Goal: Task Accomplishment & Management: Manage account settings

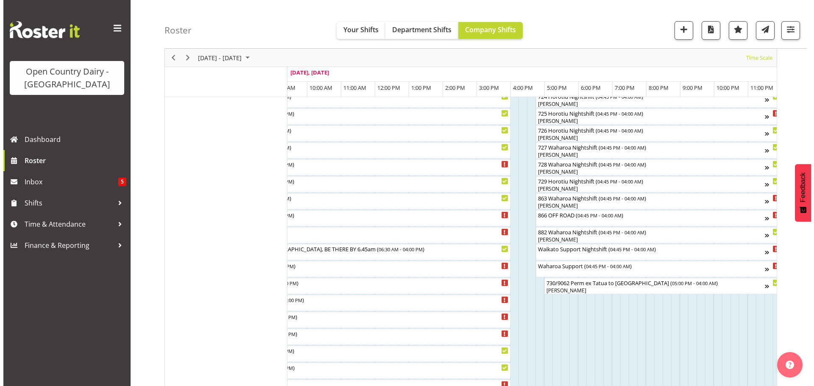
scroll to position [542, 0]
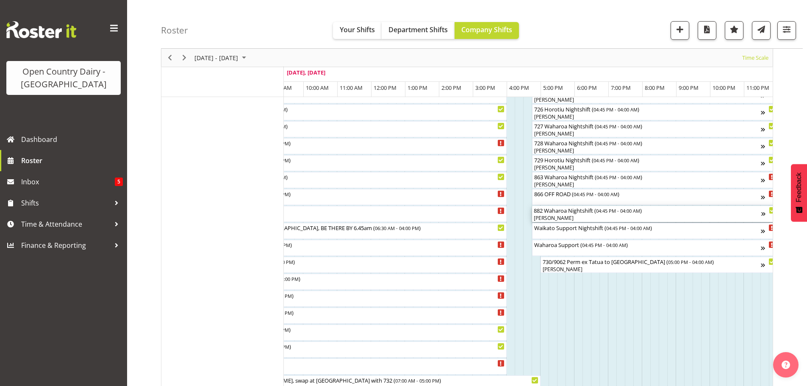
click at [572, 215] on div "[PERSON_NAME]" at bounding box center [648, 218] width 228 height 8
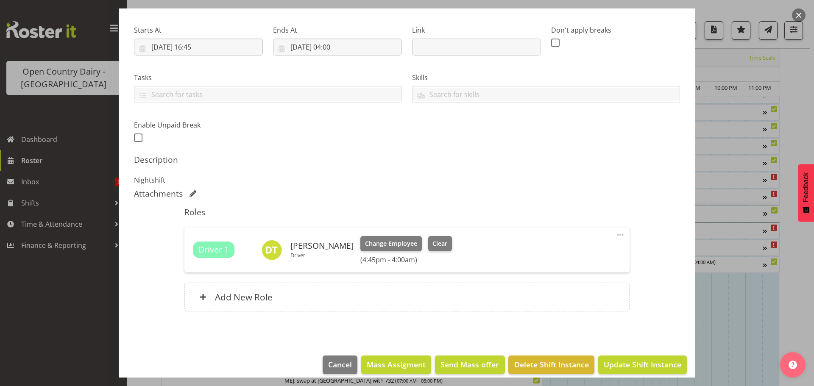
scroll to position [133, 0]
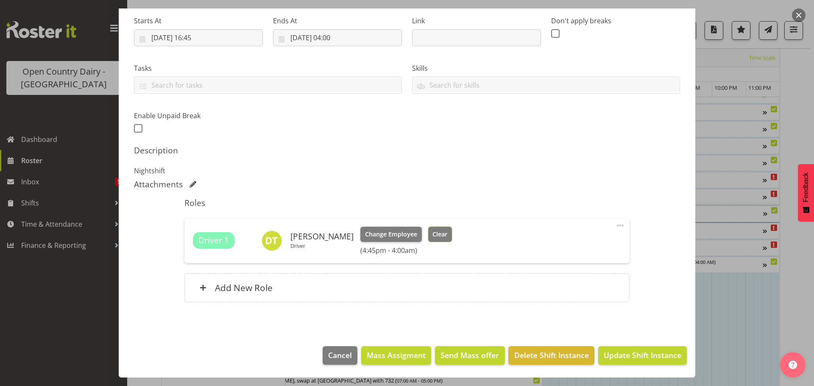
click at [433, 232] on span "Clear" at bounding box center [439, 234] width 15 height 9
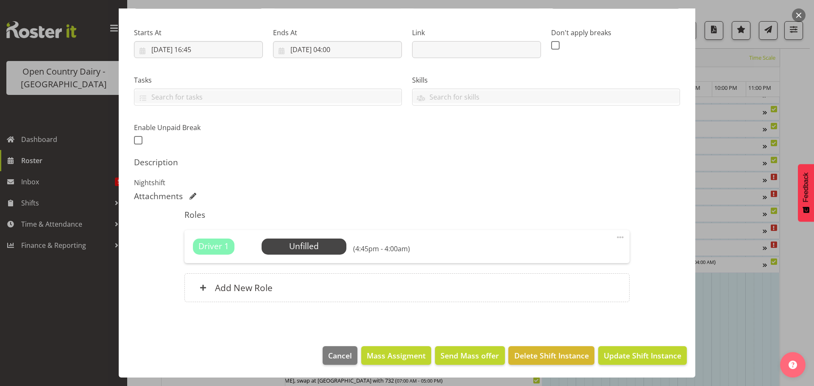
scroll to position [121, 0]
click at [619, 352] on span "Update Shift Instance" at bounding box center [642, 355] width 78 height 11
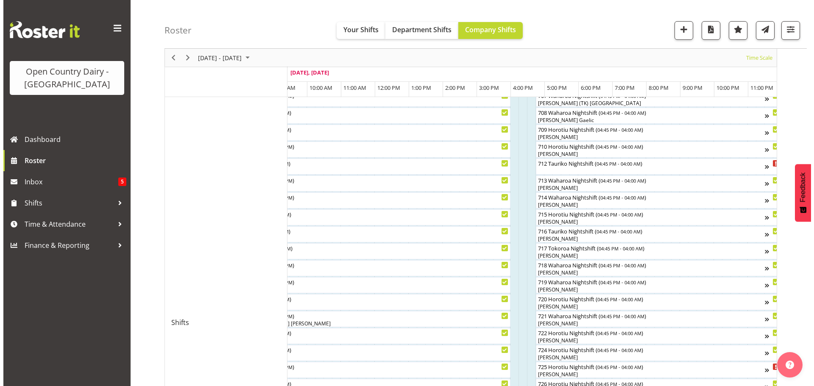
scroll to position [287, 0]
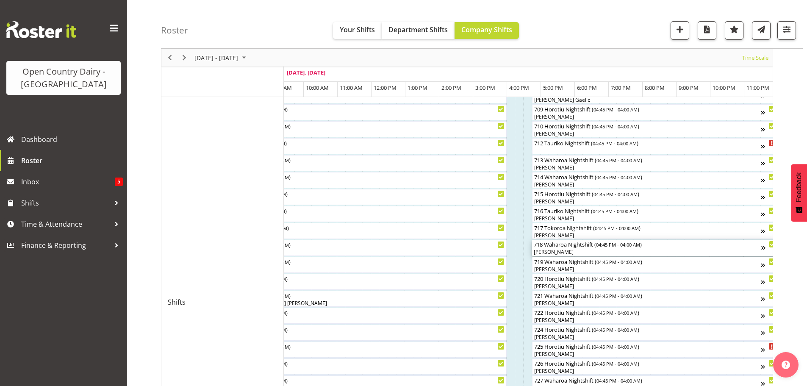
click at [566, 248] on div "718 Waharoa Nightshift ( 04:45 PM - 04:00 AM ) [PERSON_NAME]" at bounding box center [648, 248] width 228 height 16
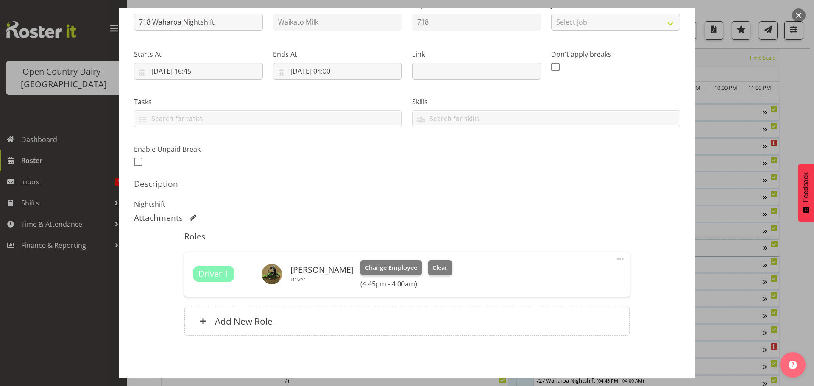
scroll to position [127, 0]
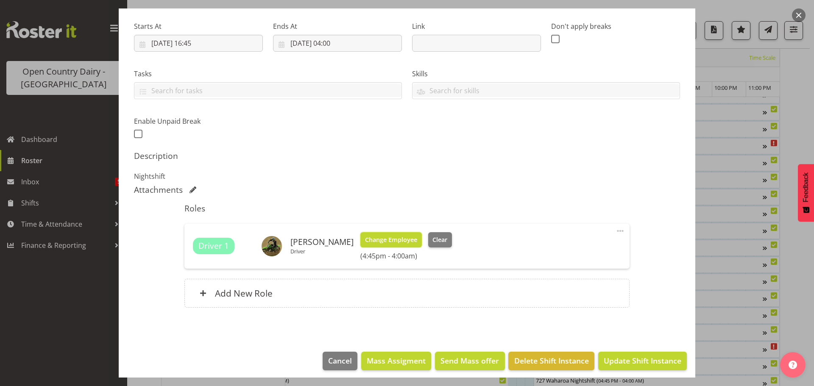
click at [391, 239] on span "Change Employee" at bounding box center [391, 239] width 52 height 9
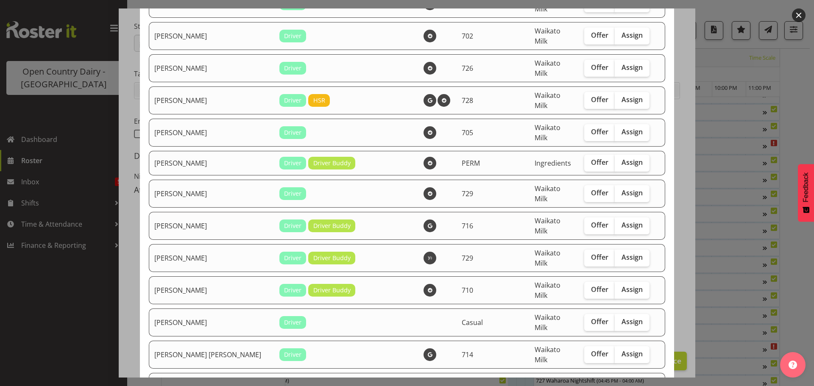
scroll to position [254, 0]
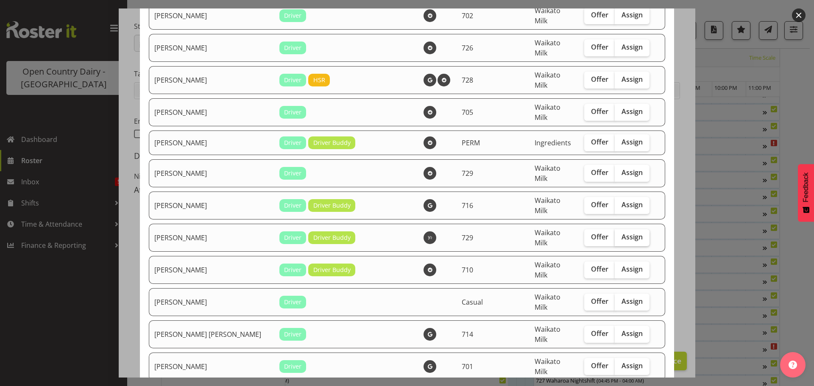
click at [621, 233] on span "Assign" at bounding box center [631, 237] width 21 height 8
click at [617, 234] on input "Assign" at bounding box center [617, 237] width 6 height 6
checkbox input "true"
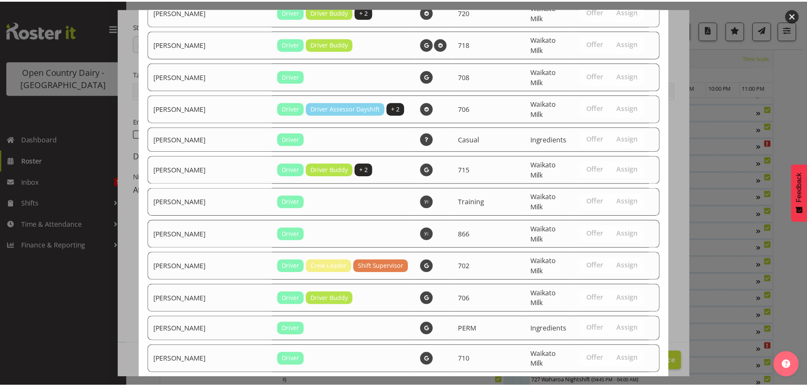
scroll to position [1390, 0]
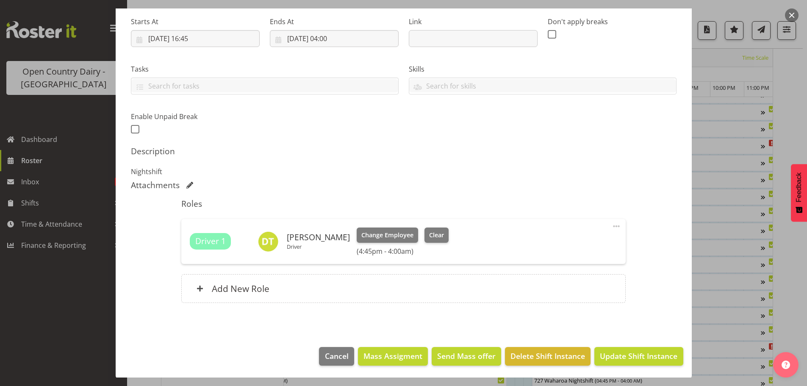
scroll to position [133, 0]
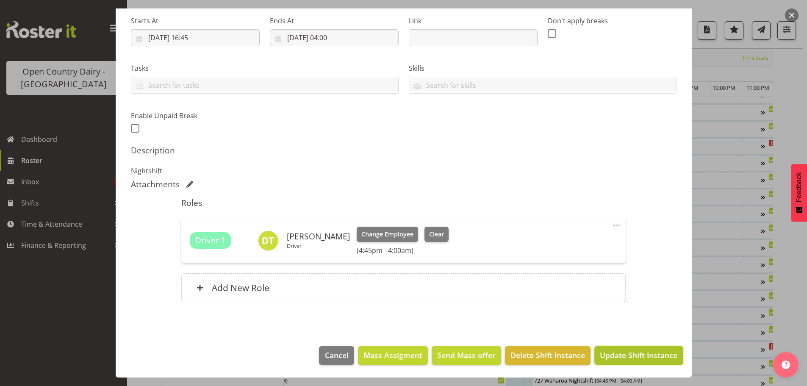
click at [616, 353] on span "Update Shift Instance" at bounding box center [639, 355] width 78 height 11
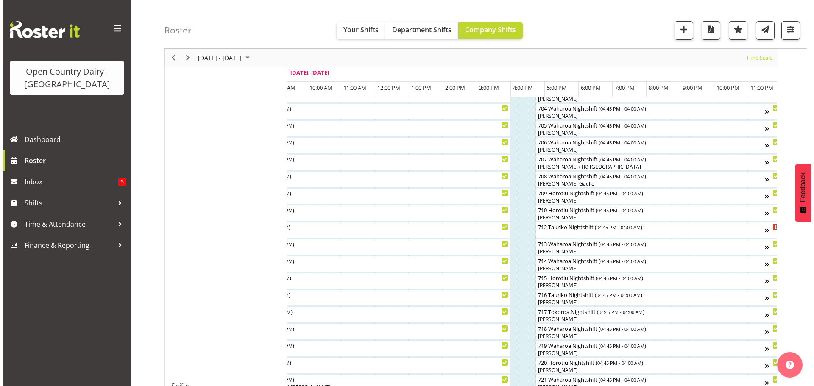
scroll to position [203, 0]
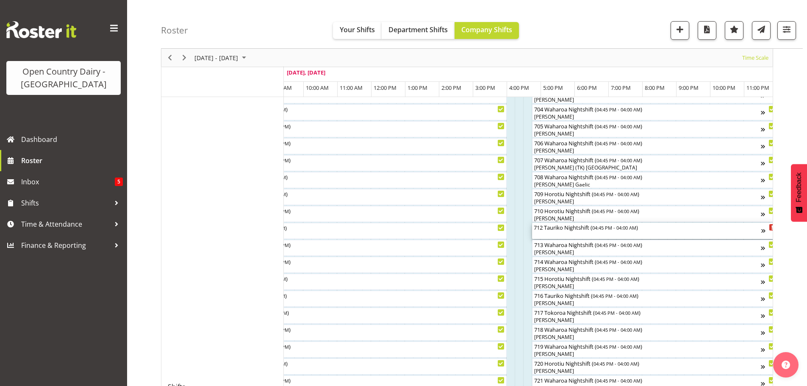
click at [567, 228] on div "712 Tauriko Nightshift ( 04:45 PM - 04:00 AM )" at bounding box center [648, 227] width 228 height 8
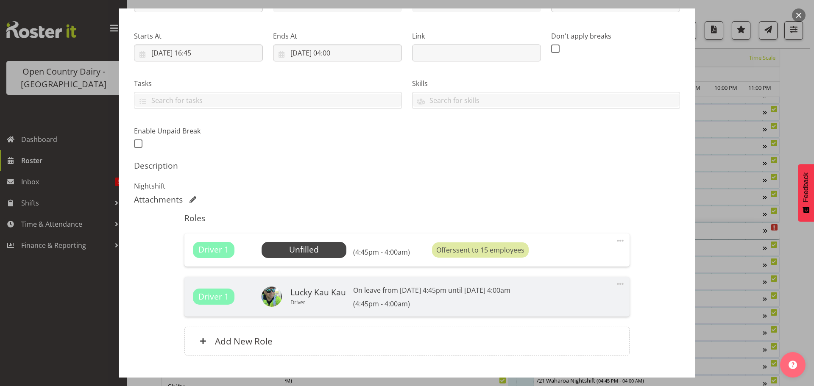
scroll to position [127, 0]
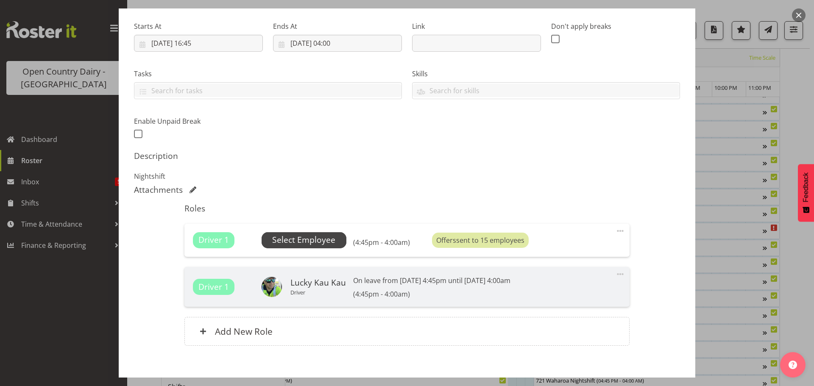
click at [304, 237] on span "Select Employee" at bounding box center [303, 240] width 63 height 12
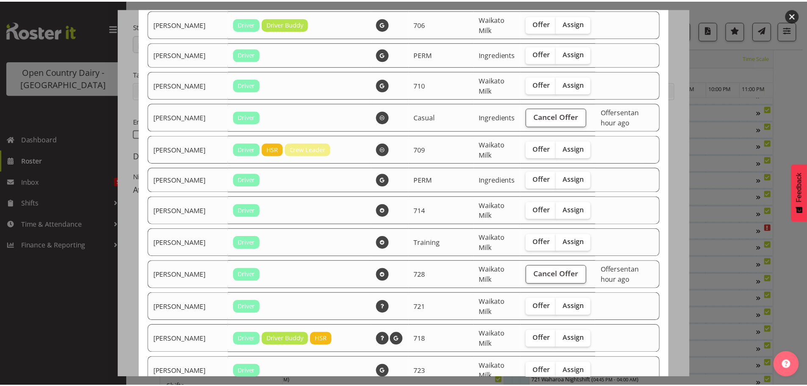
scroll to position [1563, 0]
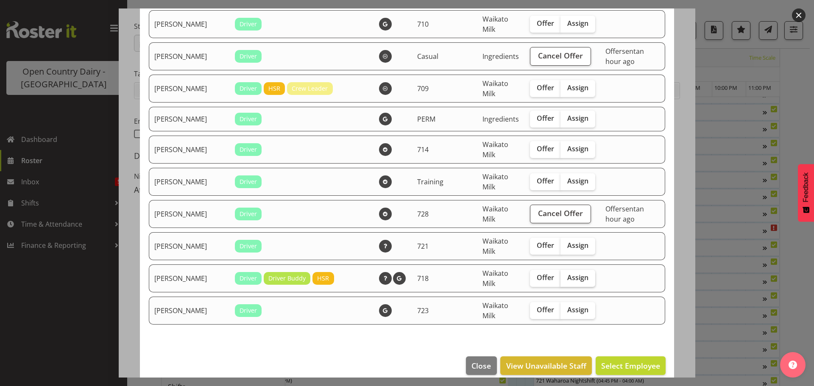
click at [567, 273] on span "Assign" at bounding box center [577, 277] width 21 height 8
click at [562, 275] on input "Assign" at bounding box center [563, 278] width 6 height 6
checkbox input "true"
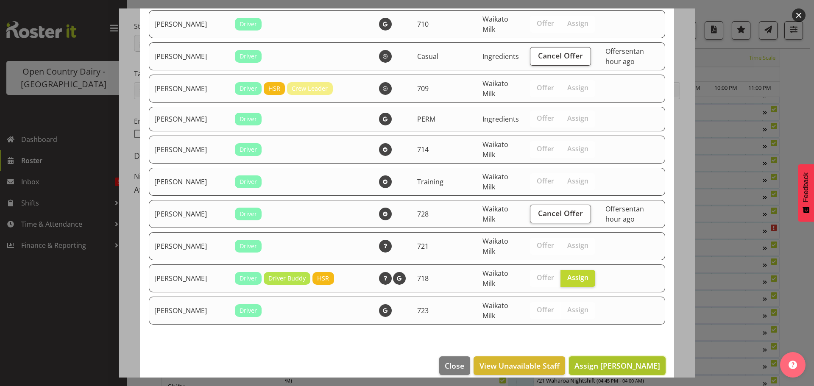
click at [608, 361] on span "Assign [PERSON_NAME]" at bounding box center [617, 366] width 86 height 10
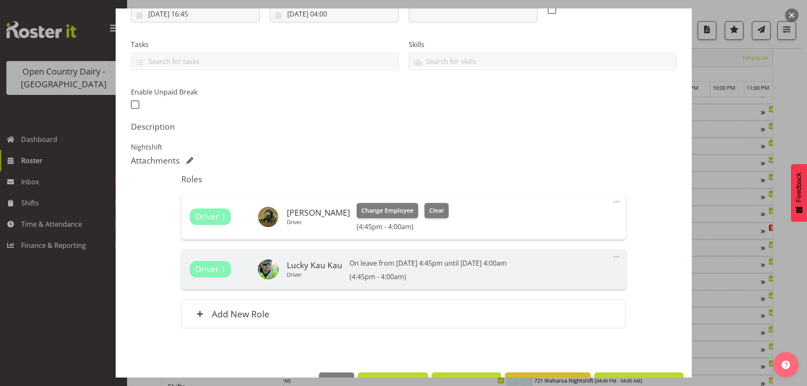
scroll to position [183, 0]
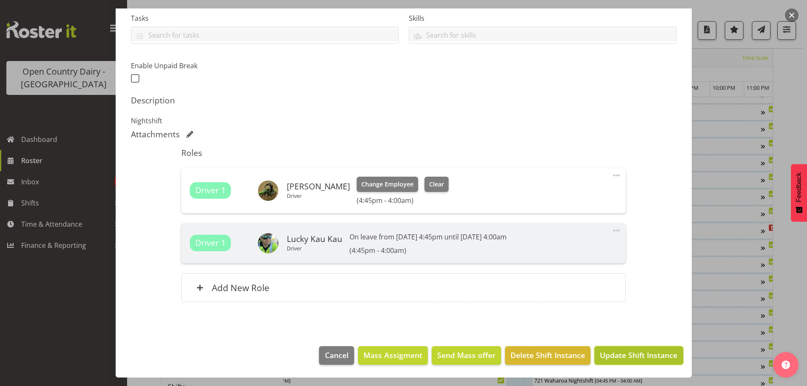
click at [614, 350] on span "Update Shift Instance" at bounding box center [639, 355] width 78 height 11
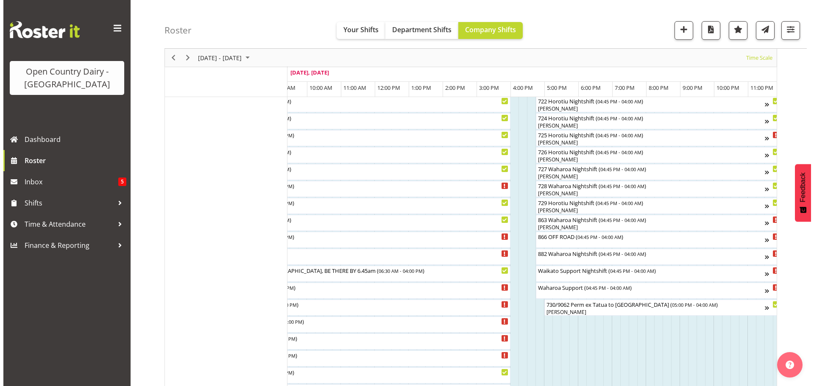
scroll to position [499, 0]
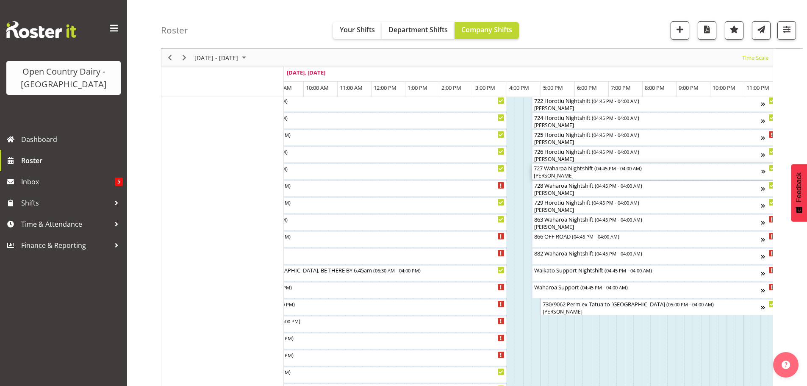
click at [566, 171] on div "727 Waharoa Nightshift ( 04:45 PM - 04:00 AM )" at bounding box center [648, 168] width 228 height 8
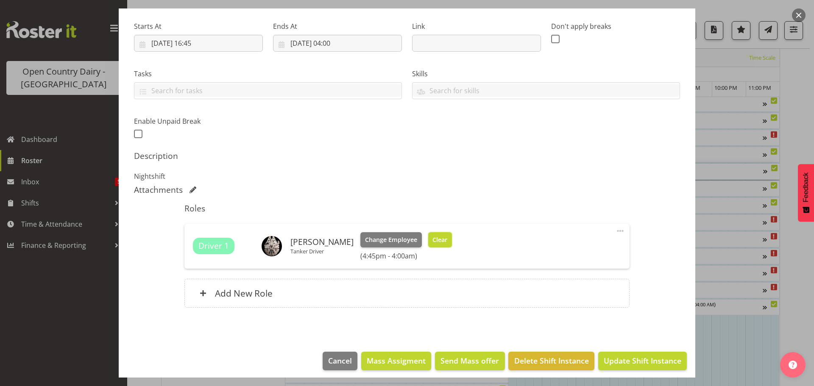
click at [433, 236] on span "Clear" at bounding box center [439, 239] width 15 height 9
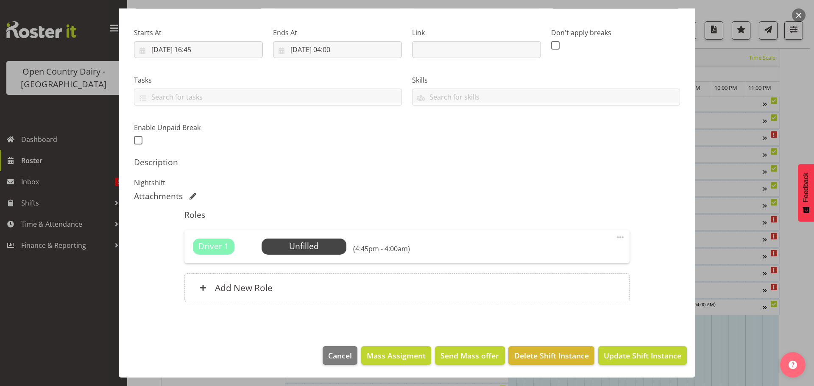
scroll to position [121, 0]
click at [626, 354] on span "Update Shift Instance" at bounding box center [642, 355] width 78 height 11
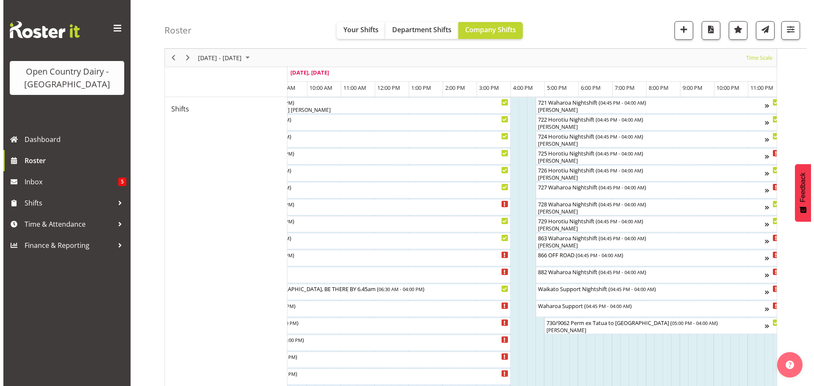
scroll to position [499, 0]
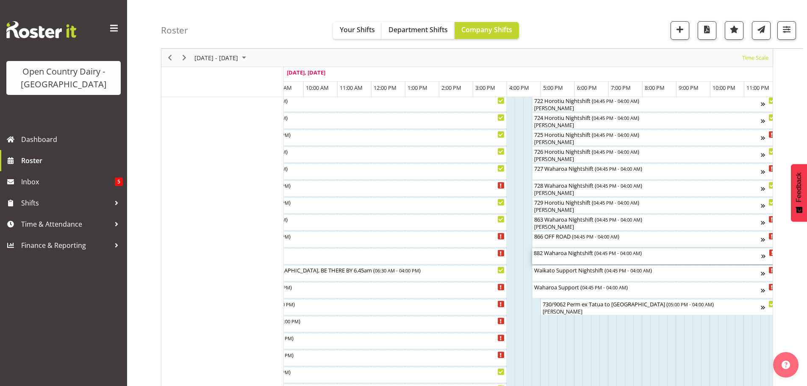
click at [576, 253] on div "882 Waharoa Nightshift ( 04:45 PM - 04:00 AM )" at bounding box center [648, 252] width 228 height 8
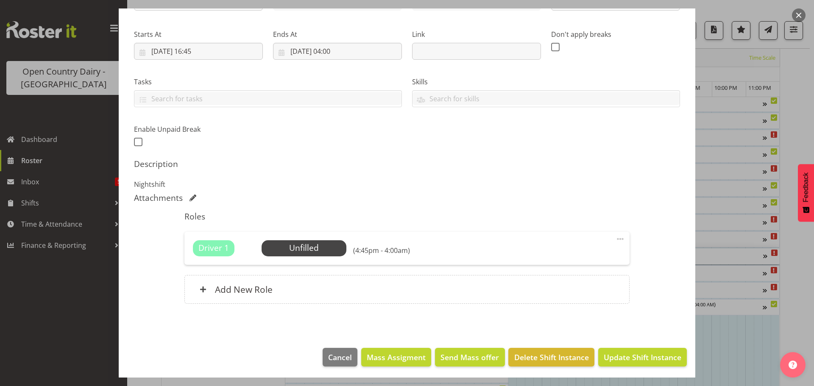
scroll to position [121, 0]
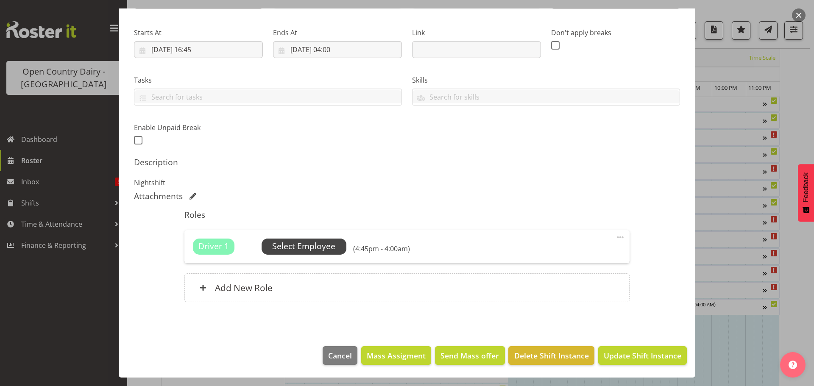
click at [304, 244] on span "Select Employee" at bounding box center [303, 246] width 63 height 12
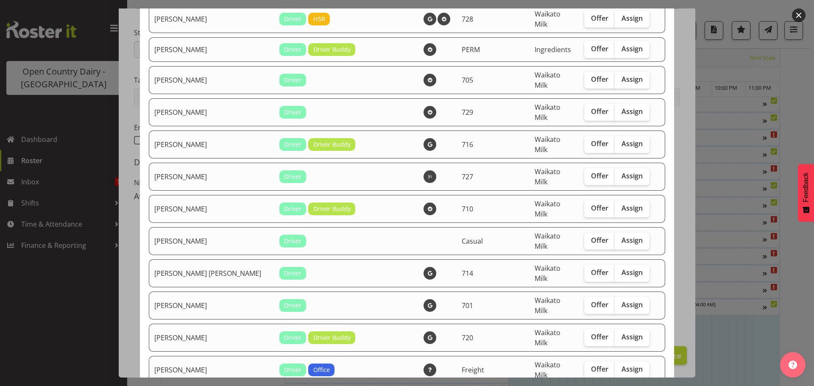
scroll to position [339, 0]
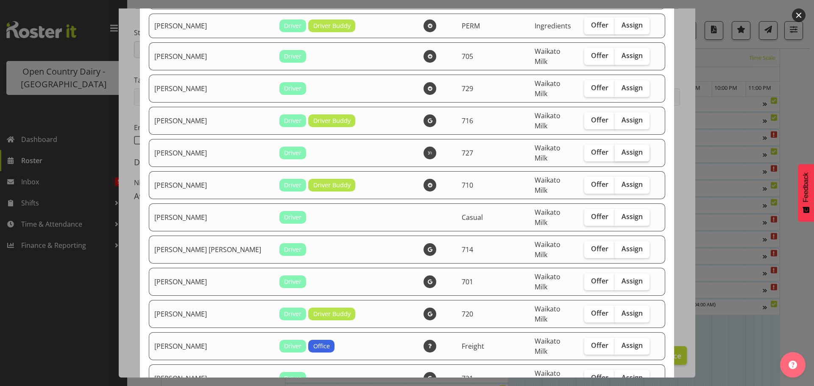
click at [621, 148] on span "Assign" at bounding box center [631, 152] width 21 height 8
click at [614, 150] on input "Assign" at bounding box center [617, 153] width 6 height 6
checkbox input "true"
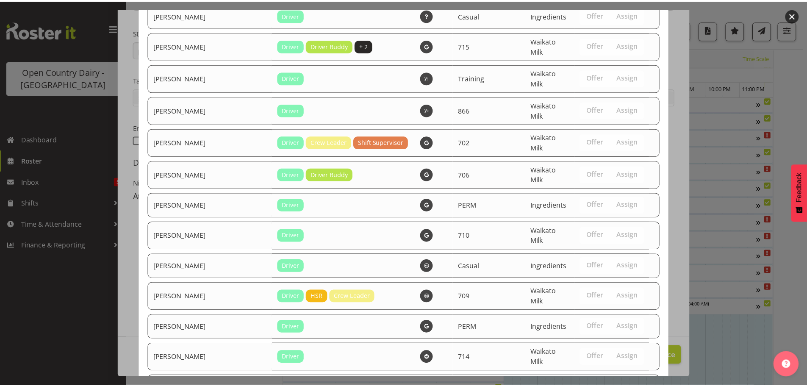
scroll to position [1390, 0]
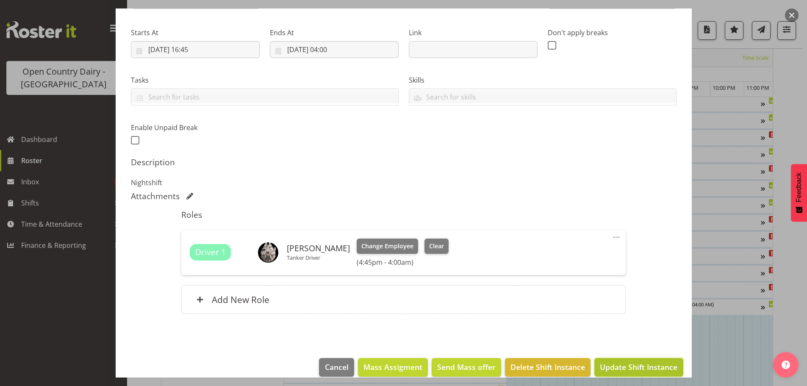
click at [637, 364] on span "Update Shift Instance" at bounding box center [639, 366] width 78 height 11
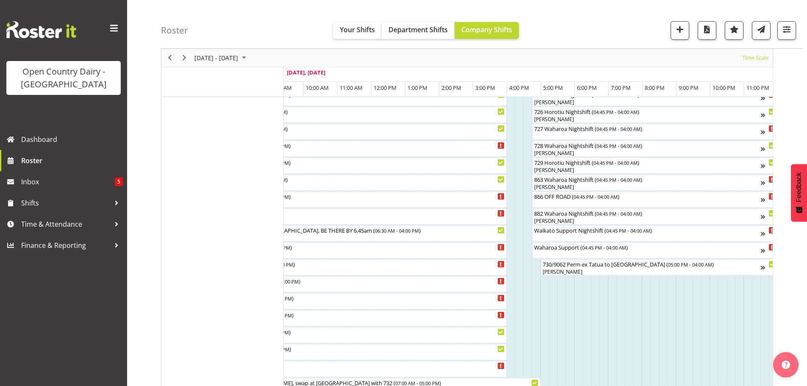
scroll to position [805, 0]
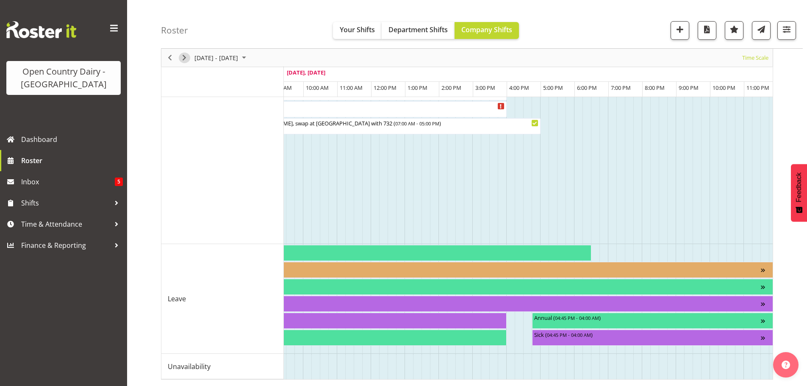
drag, startPoint x: 186, startPoint y: 57, endPoint x: 487, endPoint y: 178, distance: 323.9
click at [187, 57] on span "Next" at bounding box center [184, 58] width 10 height 11
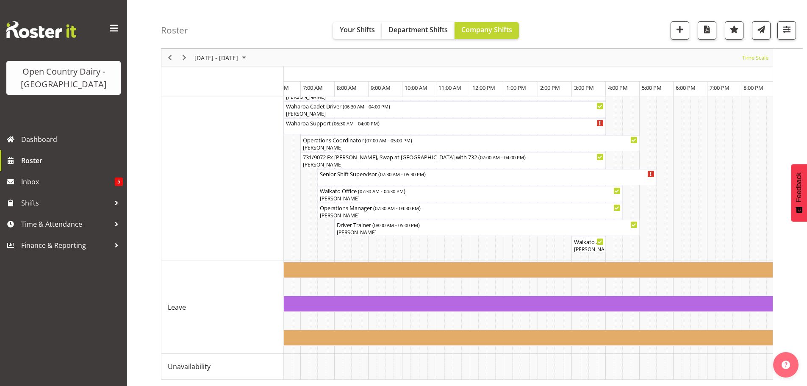
scroll to position [0, 1269]
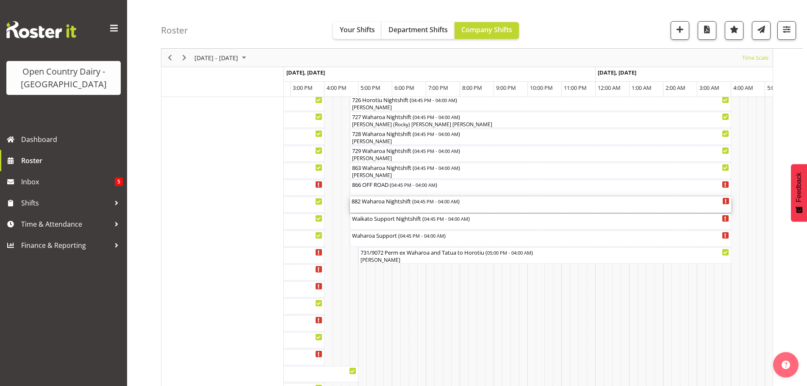
click at [381, 207] on div "882 Waharoa Nightshift ( 04:45 PM - 04:00 AM )" at bounding box center [541, 205] width 378 height 16
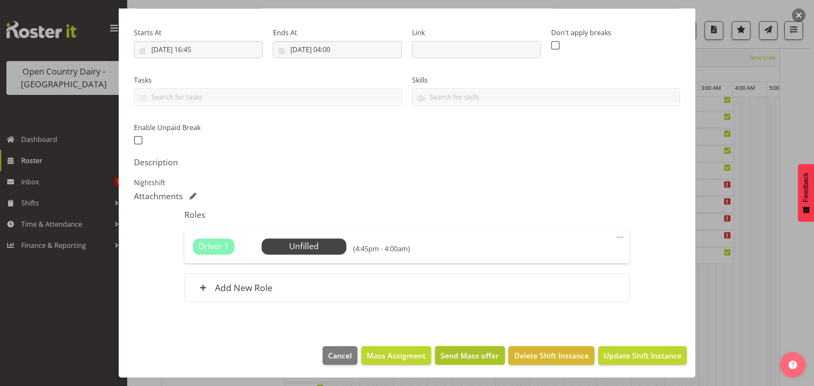
click at [454, 351] on span "Send Mass offer" at bounding box center [469, 355] width 58 height 11
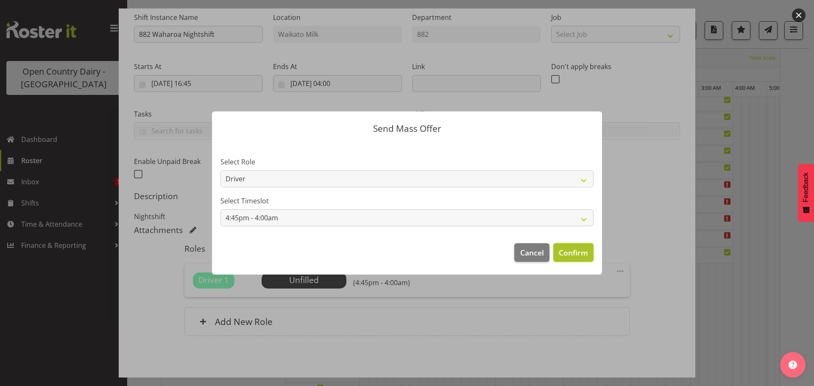
click at [575, 254] on span "Confirm" at bounding box center [572, 252] width 29 height 11
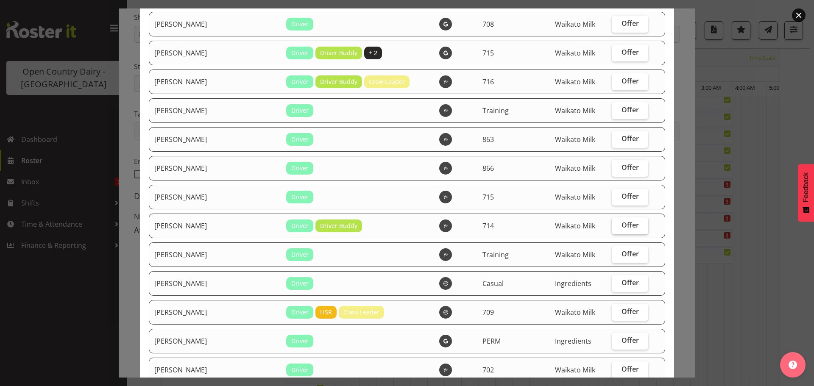
click at [631, 223] on label "Offer" at bounding box center [629, 225] width 36 height 17
click at [617, 223] on input "Offer" at bounding box center [614, 225] width 6 height 6
checkbox input "true"
click at [612, 141] on label "Offer" at bounding box center [629, 139] width 36 height 17
click at [612, 141] on input "Offer" at bounding box center [614, 139] width 6 height 6
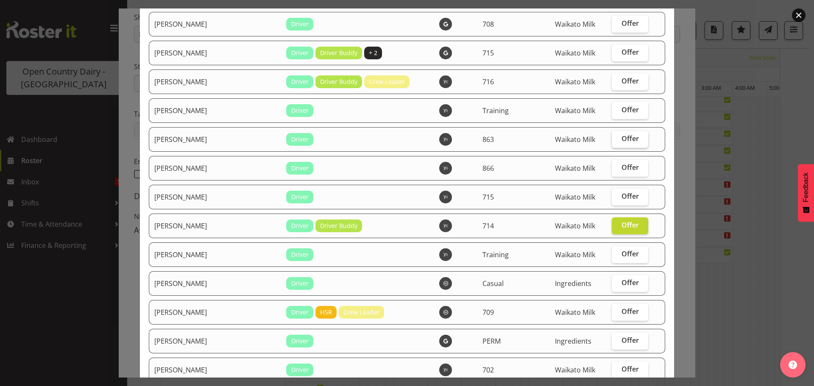
checkbox input "true"
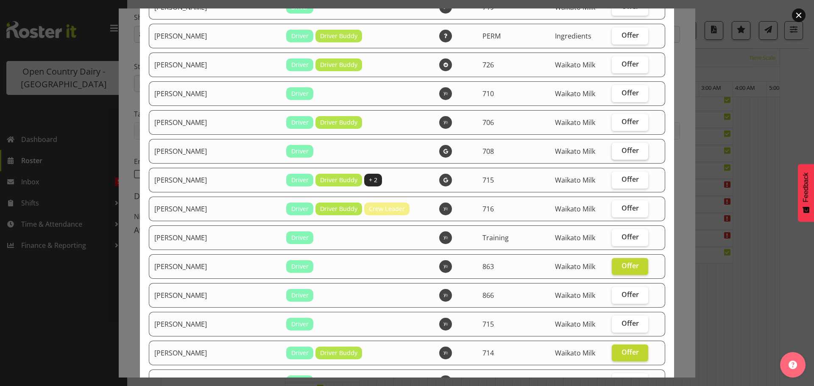
click at [621, 153] on span "Offer" at bounding box center [629, 150] width 17 height 8
click at [614, 153] on input "Offer" at bounding box center [614, 151] width 6 height 6
checkbox input "true"
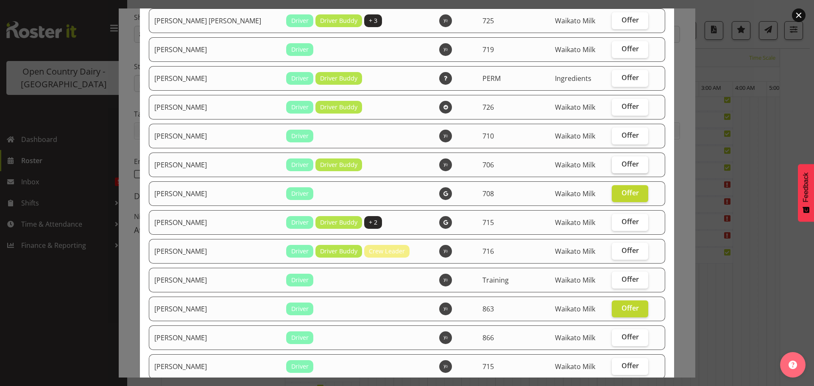
click at [618, 158] on label "Offer" at bounding box center [629, 164] width 36 height 17
click at [617, 161] on input "Offer" at bounding box center [614, 164] width 6 height 6
checkbox input "true"
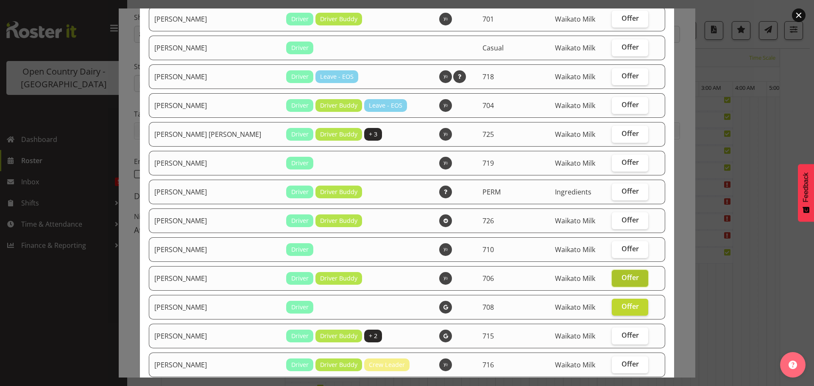
scroll to position [219, 0]
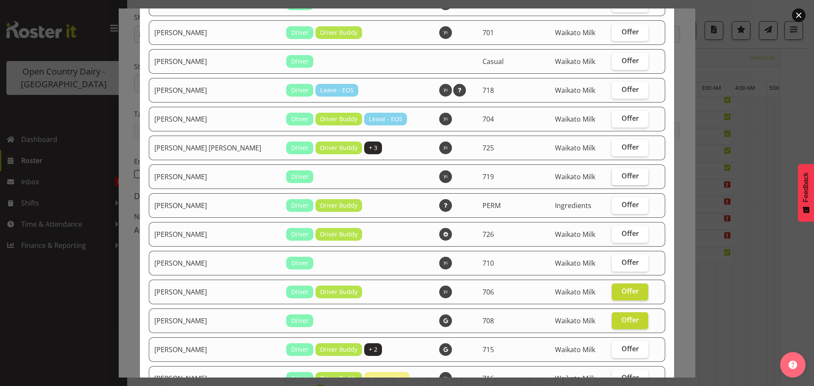
click at [621, 172] on span "Offer" at bounding box center [629, 176] width 17 height 8
click at [617, 173] on input "Offer" at bounding box center [614, 176] width 6 height 6
checkbox input "true"
click at [621, 121] on span "Offer" at bounding box center [629, 118] width 17 height 8
click at [617, 121] on input "Offer" at bounding box center [614, 119] width 6 height 6
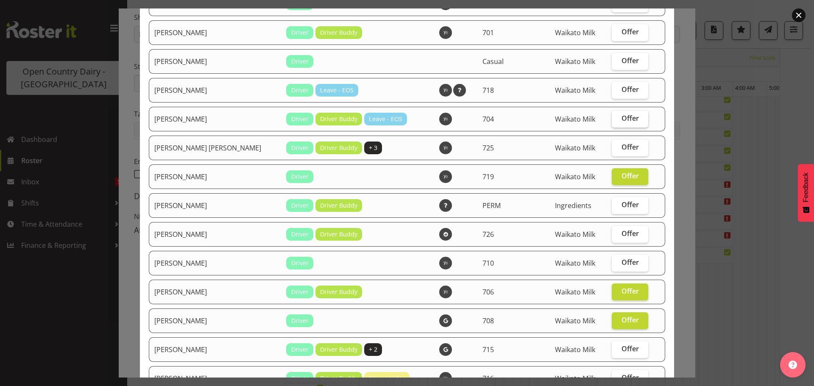
checkbox input "true"
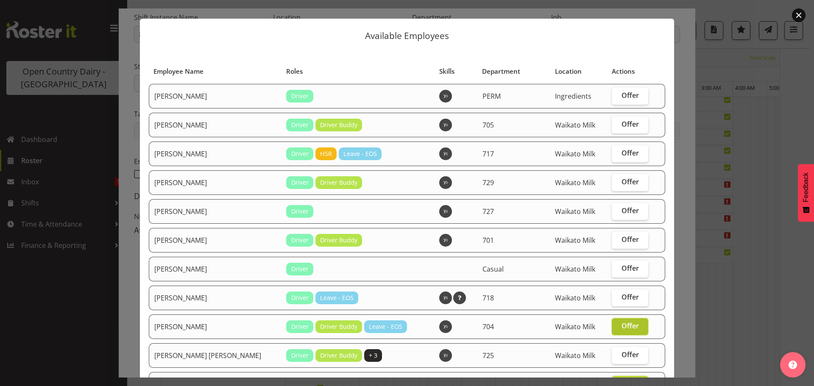
scroll to position [7, 0]
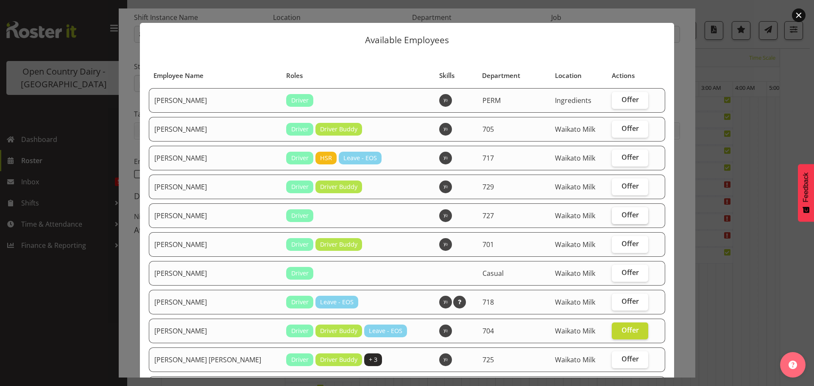
click at [625, 211] on span "Offer" at bounding box center [629, 215] width 17 height 8
click at [617, 212] on input "Offer" at bounding box center [614, 215] width 6 height 6
checkbox input "true"
click at [621, 125] on span "Offer" at bounding box center [629, 128] width 17 height 8
click at [617, 126] on input "Offer" at bounding box center [614, 129] width 6 height 6
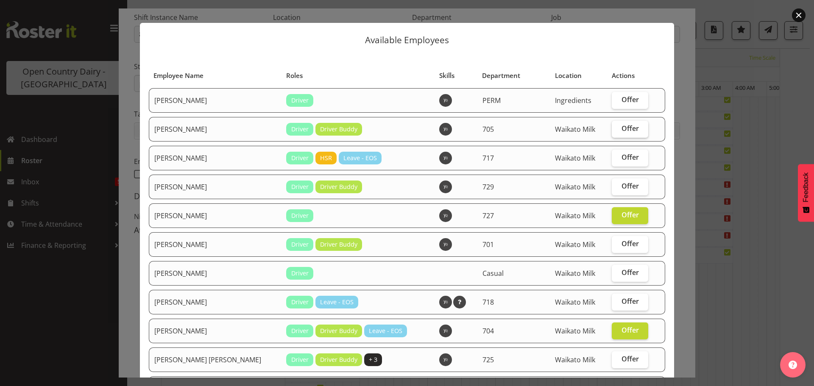
checkbox input "true"
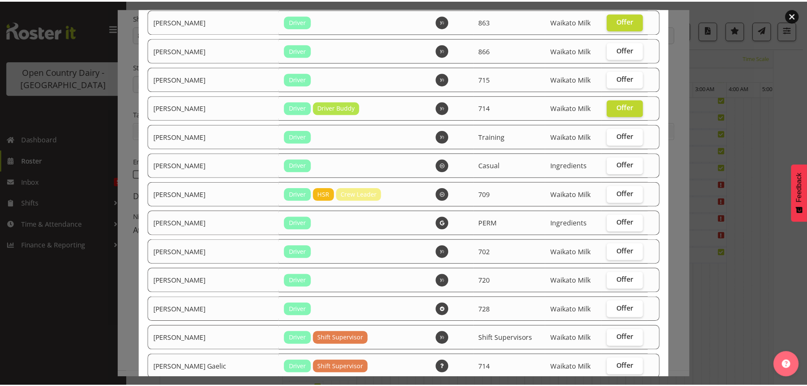
scroll to position [727, 0]
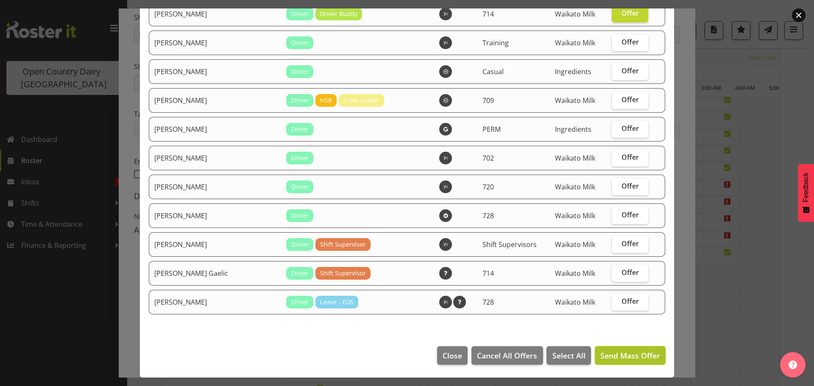
click at [614, 360] on span "Send Mass Offer" at bounding box center [630, 355] width 60 height 10
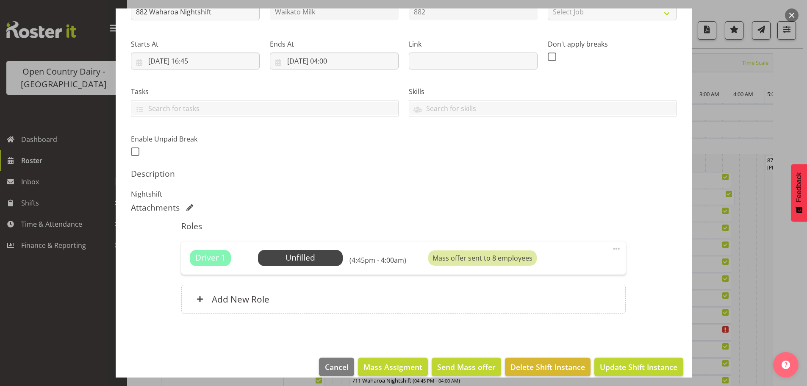
scroll to position [121, 0]
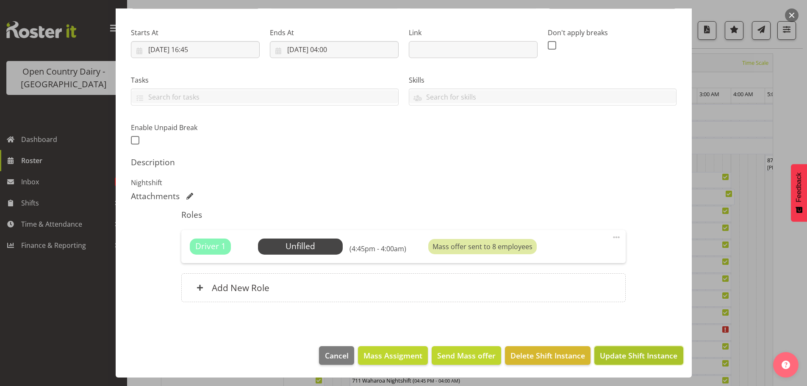
click at [646, 353] on span "Update Shift Instance" at bounding box center [639, 355] width 78 height 11
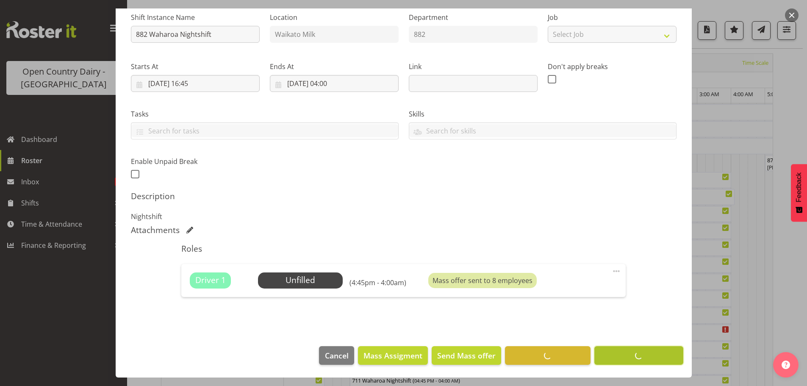
scroll to position [87, 0]
